Goal: Complete application form: Complete application form

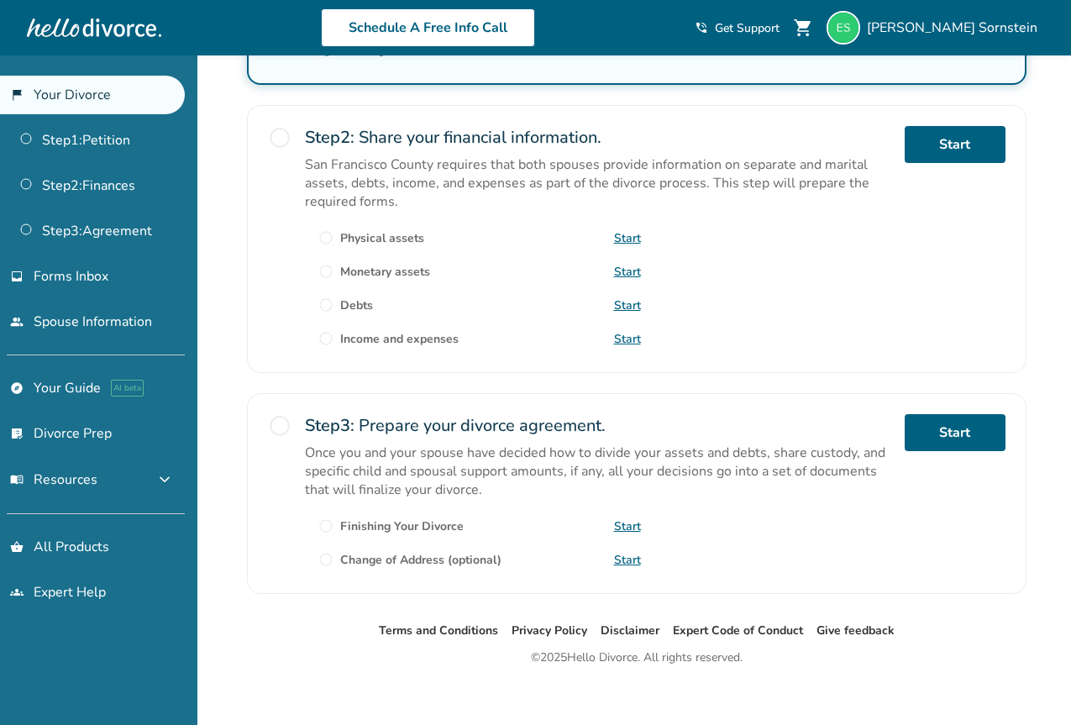
scroll to position [497, 0]
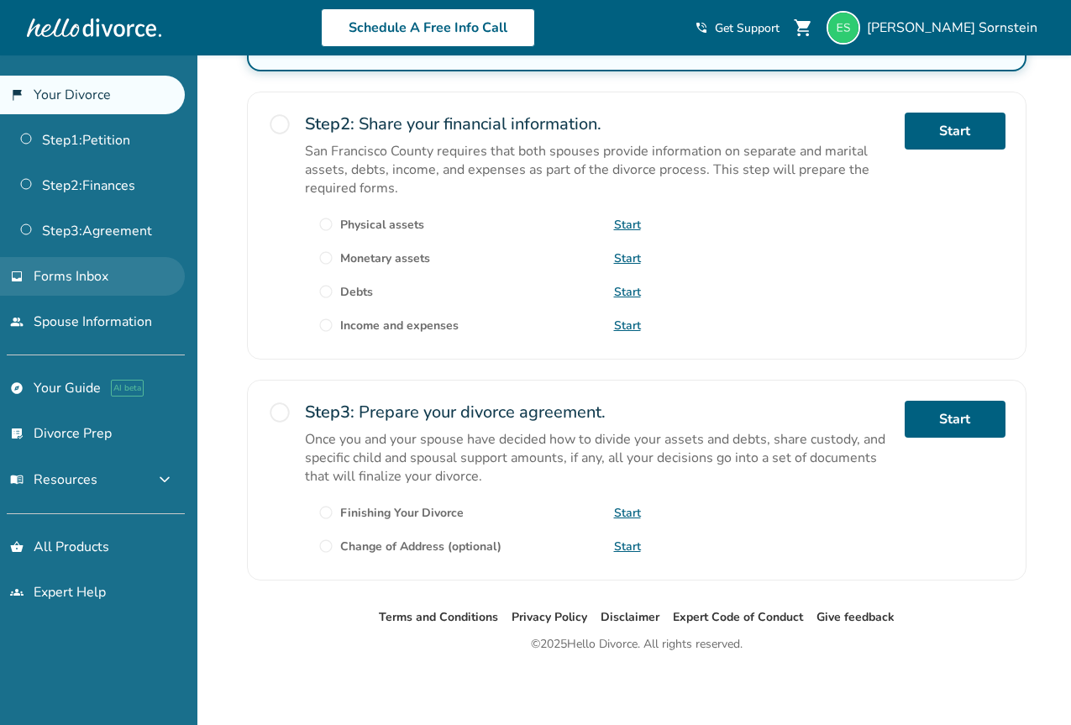
click at [93, 274] on span "Forms Inbox" at bounding box center [71, 276] width 75 height 18
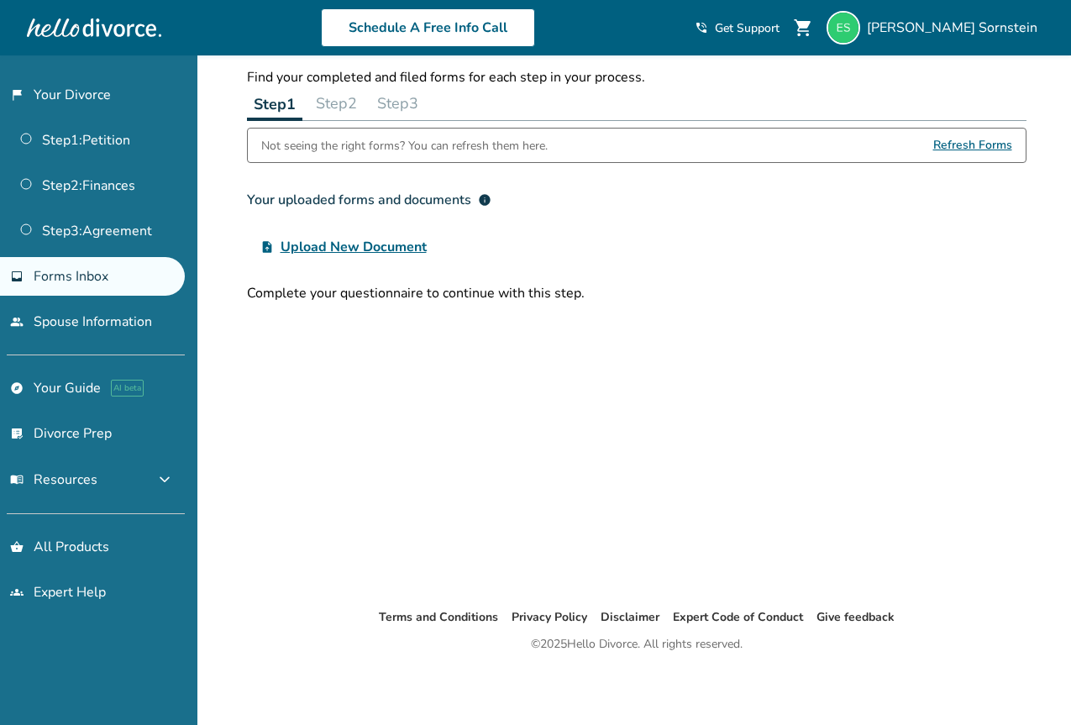
scroll to position [55, 0]
click at [109, 319] on link "people Spouse Information" at bounding box center [92, 321] width 185 height 39
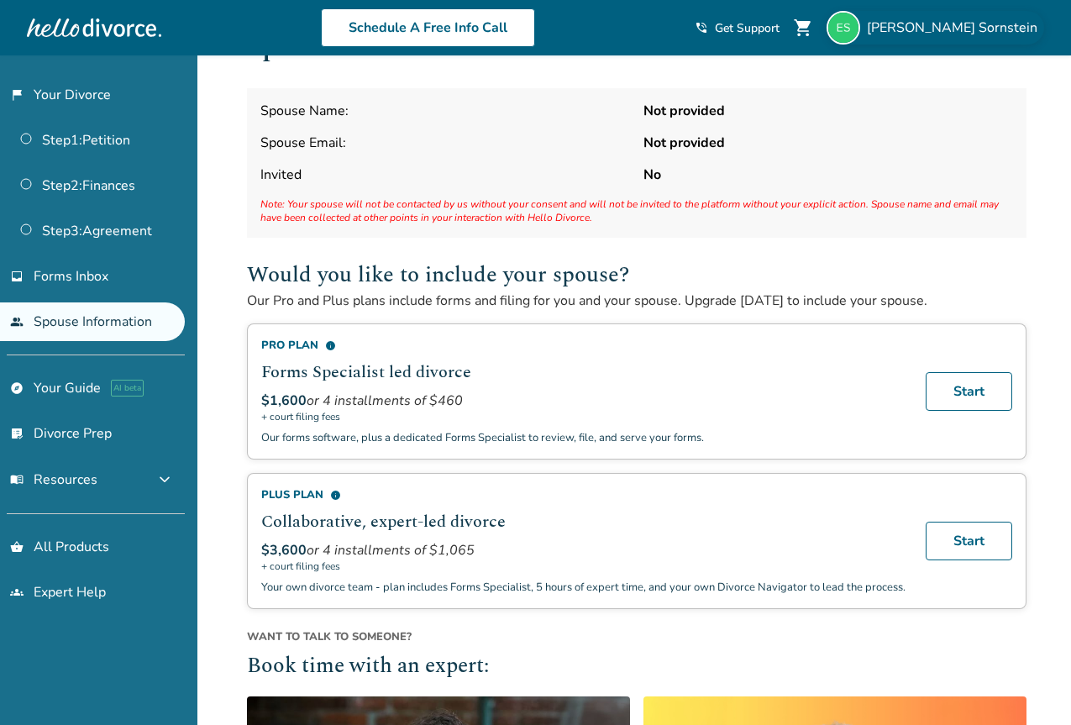
click at [802, 20] on span "[PERSON_NAME]" at bounding box center [955, 27] width 177 height 18
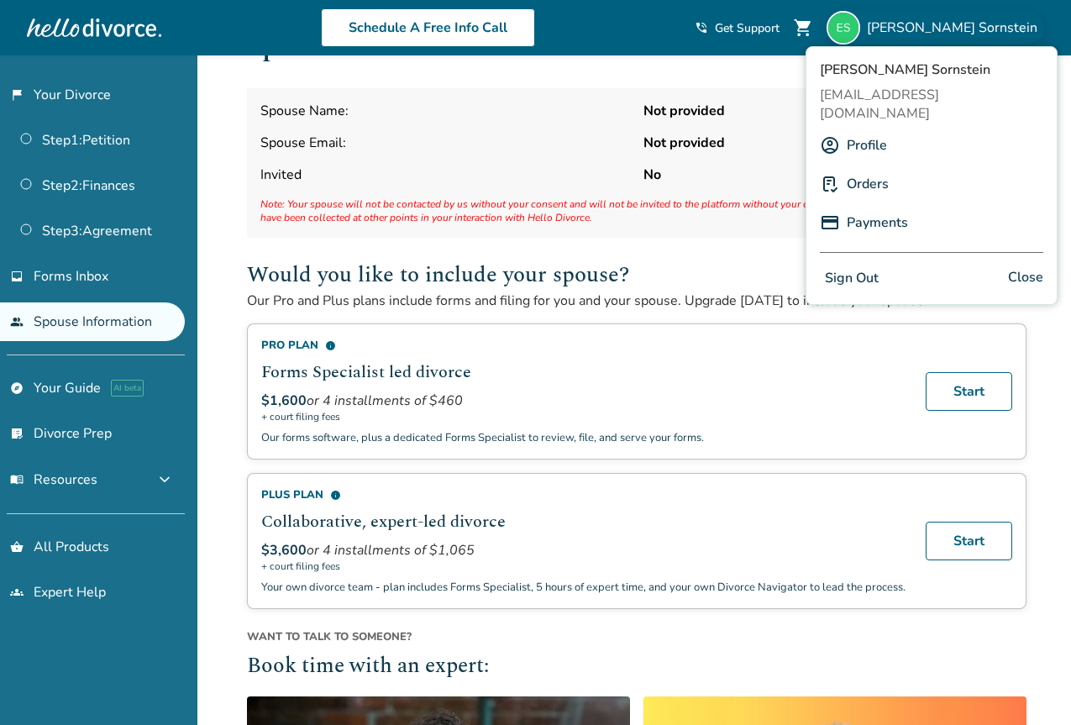
click at [802, 266] on button "Sign Out" at bounding box center [852, 278] width 64 height 24
